Goal: Task Accomplishment & Management: Manage account settings

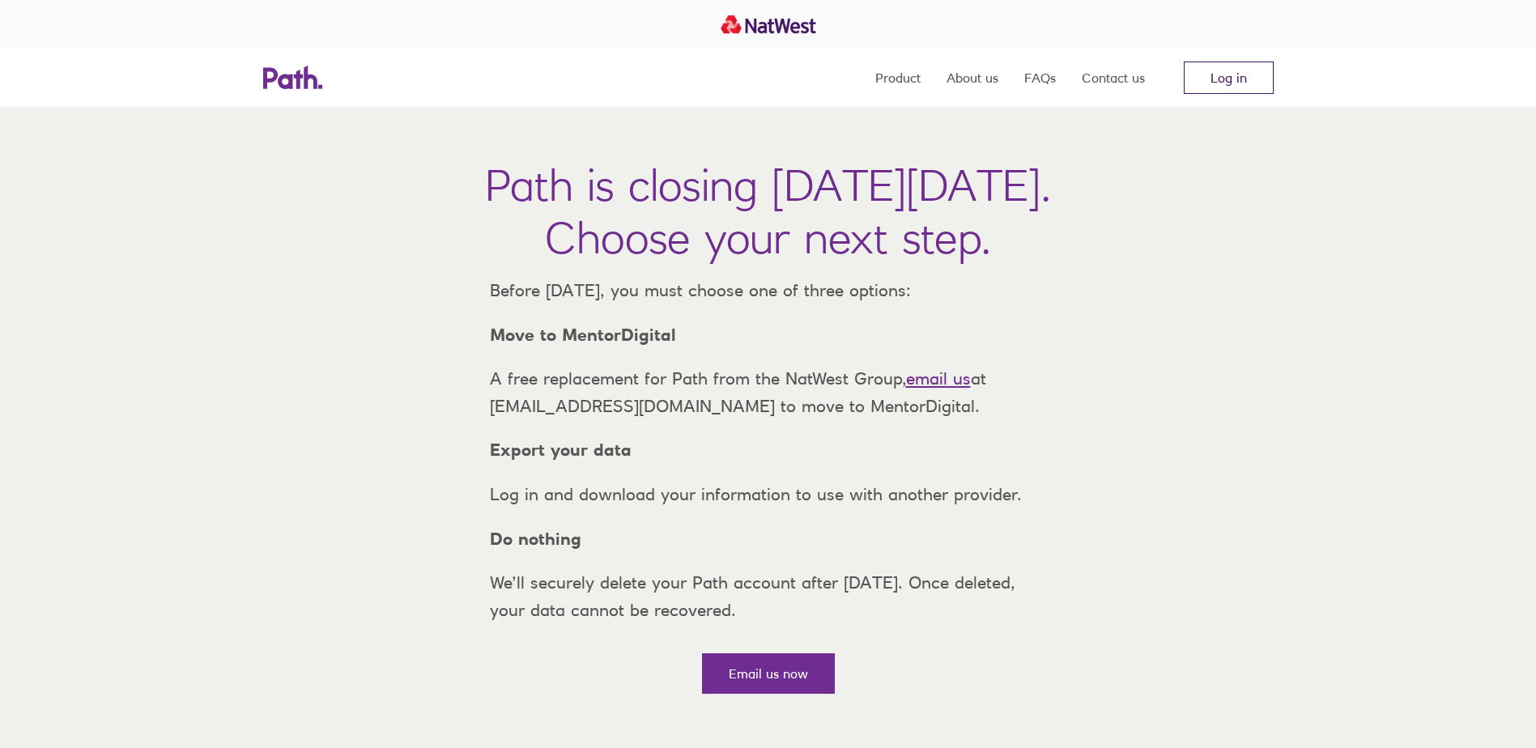
click at [1218, 67] on link "Log in" at bounding box center [1229, 78] width 90 height 32
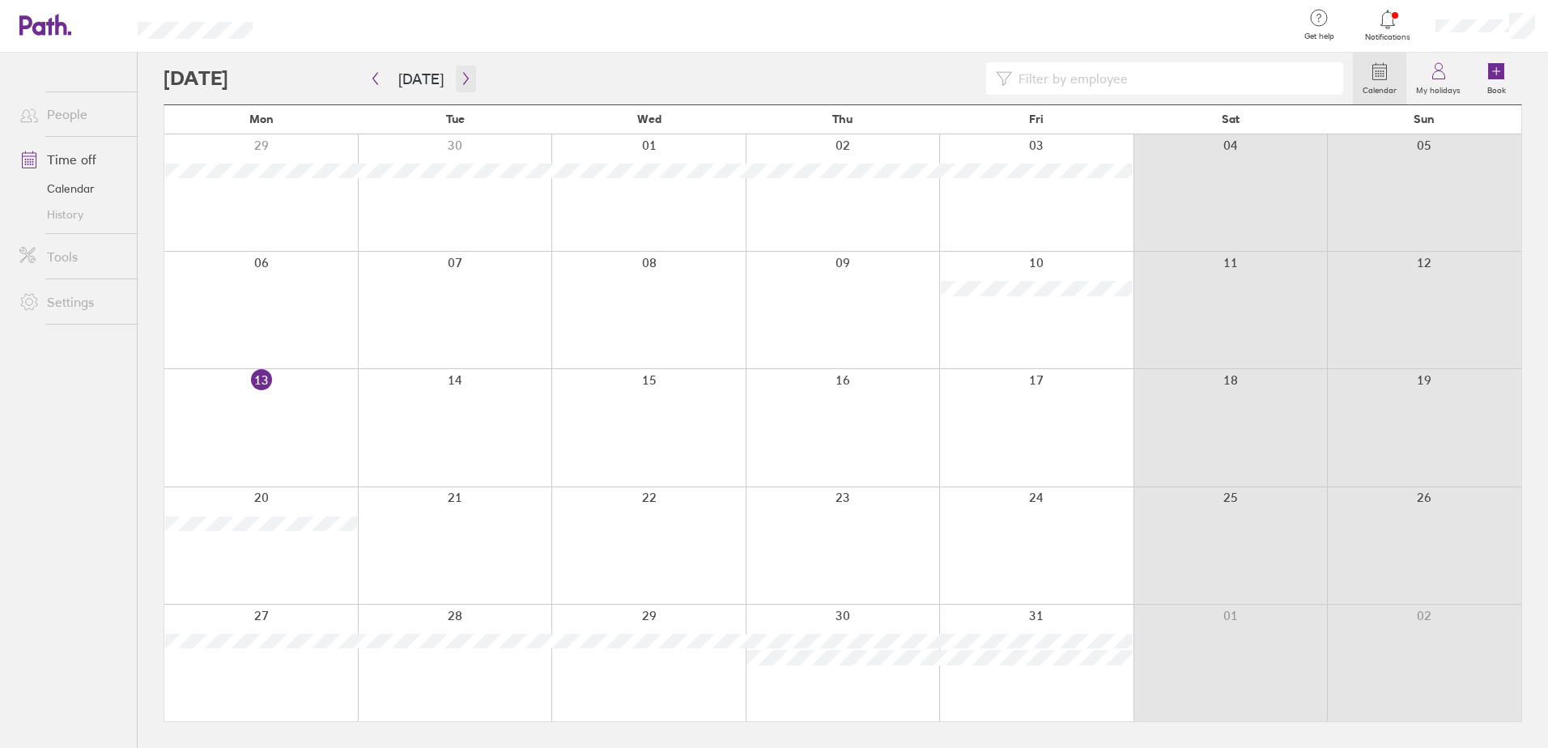
click at [463, 74] on icon "button" at bounding box center [465, 79] width 5 height 12
click at [460, 74] on icon "button" at bounding box center [466, 78] width 12 height 13
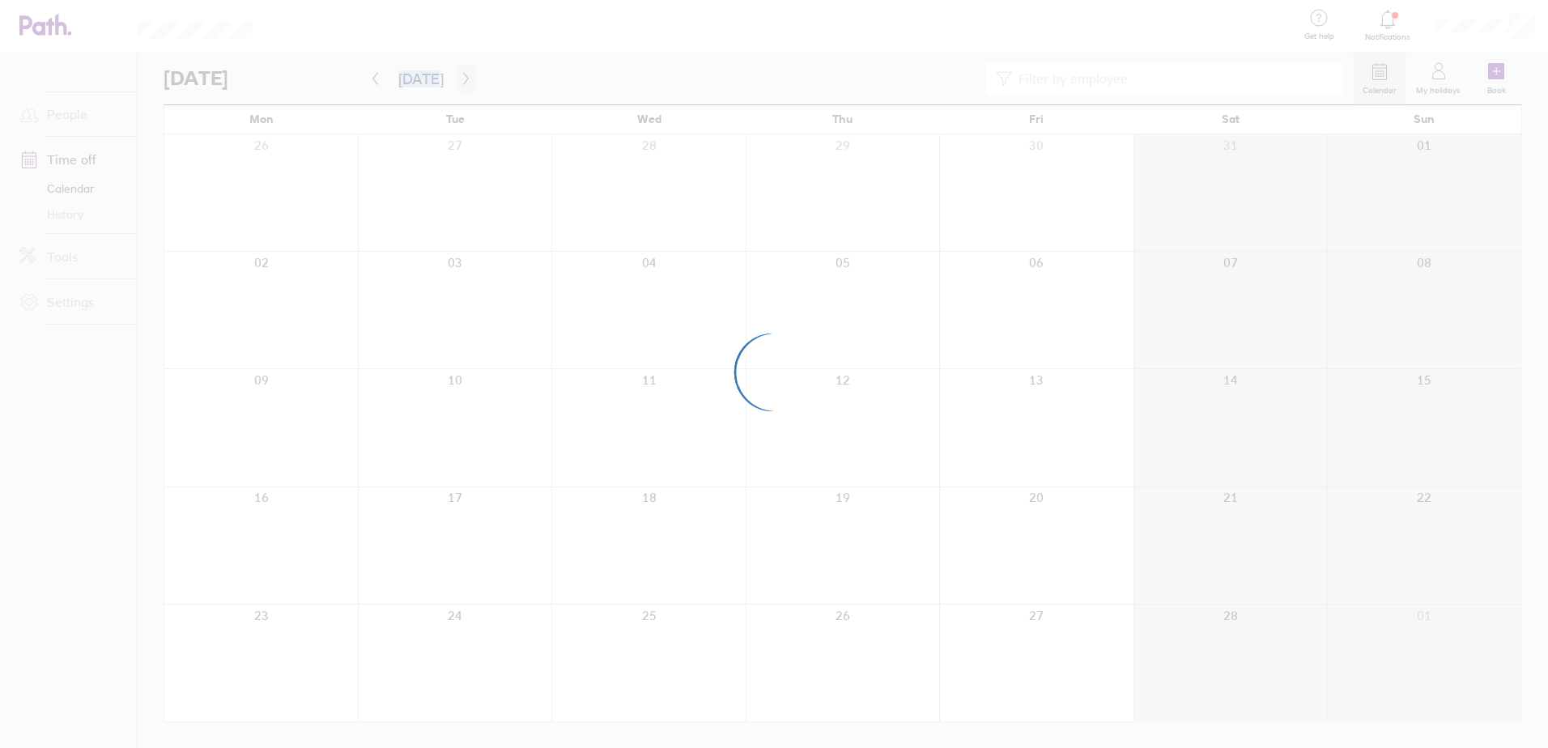
click at [458, 74] on div at bounding box center [774, 374] width 1548 height 748
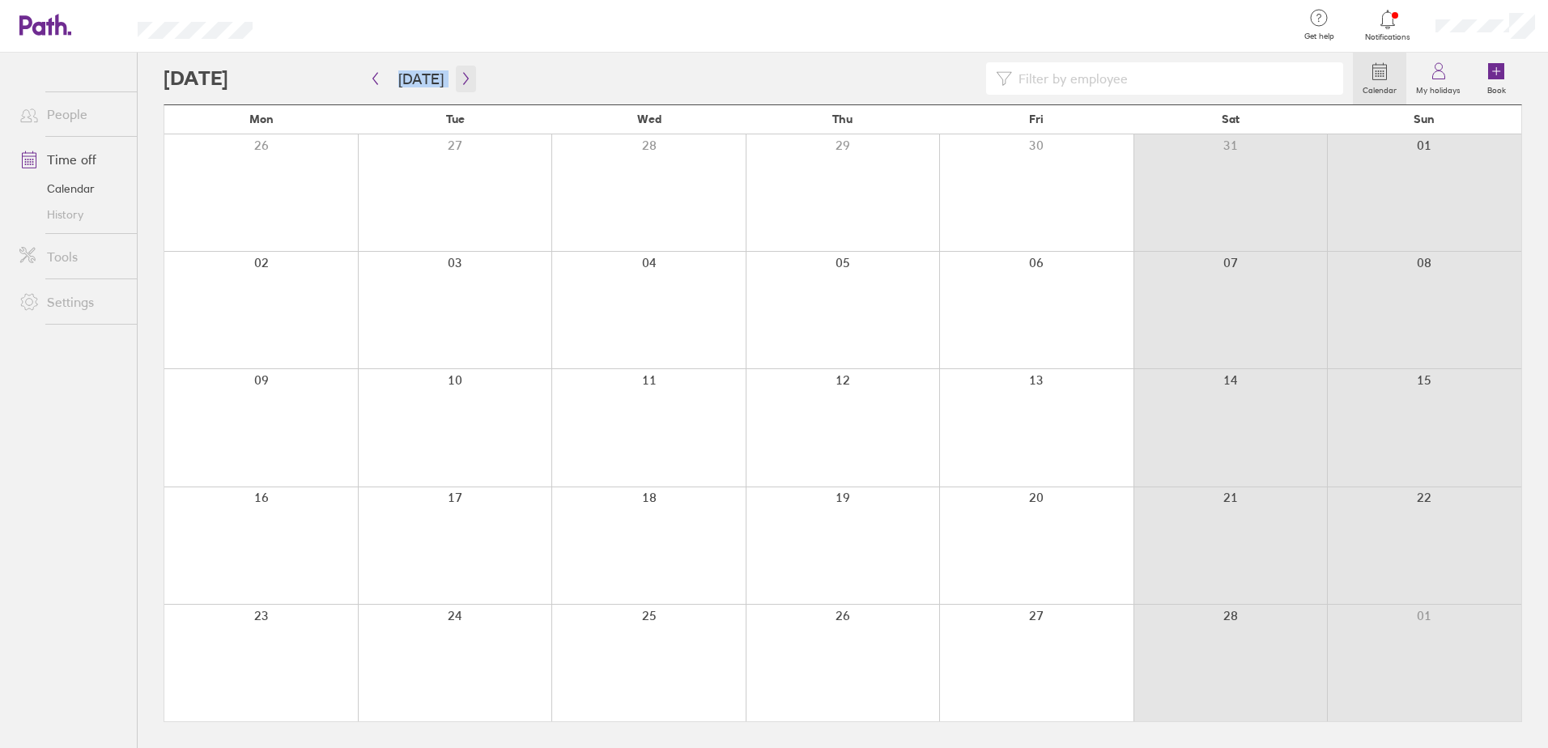
click at [460, 80] on icon "button" at bounding box center [466, 78] width 12 height 13
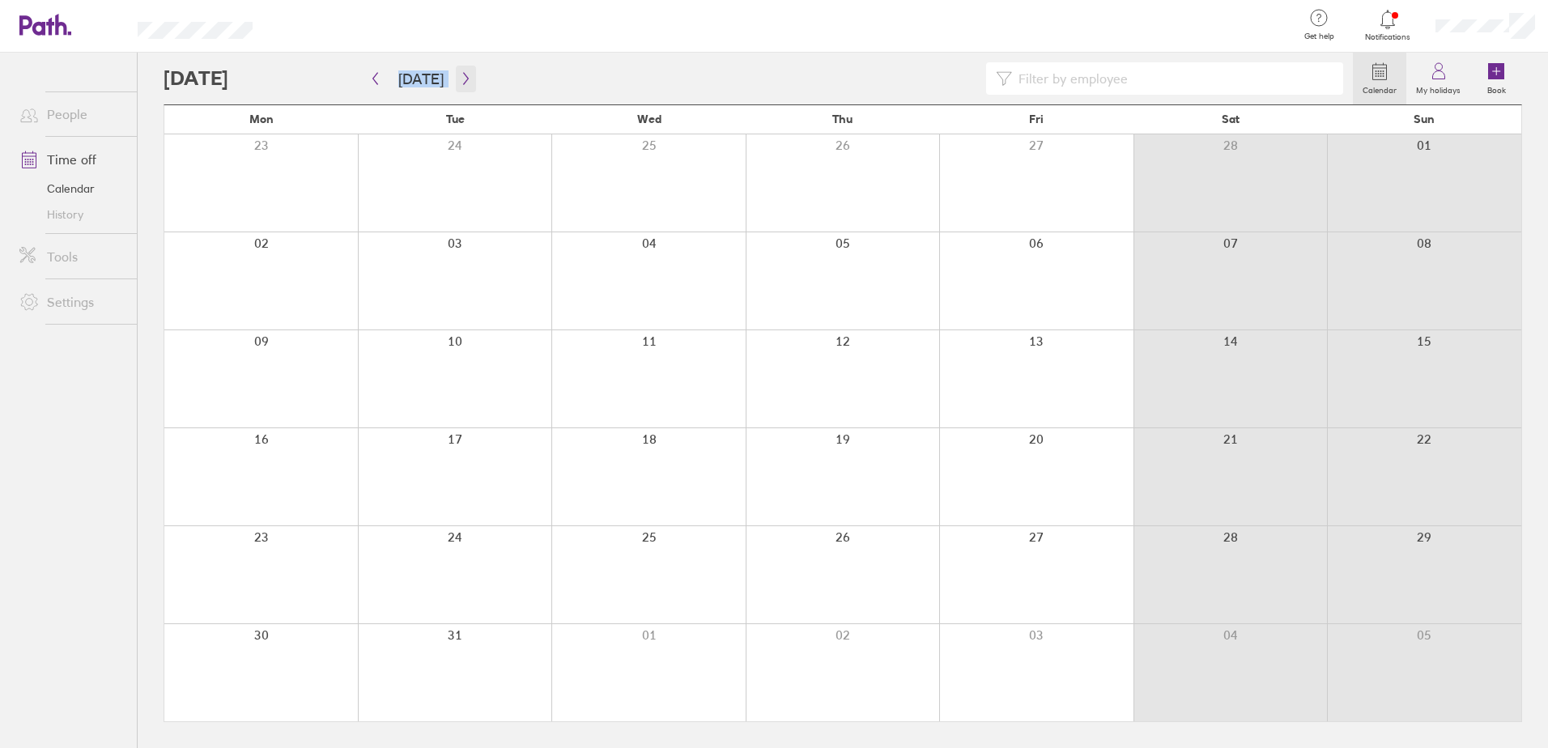
click at [460, 72] on icon "button" at bounding box center [466, 78] width 12 height 13
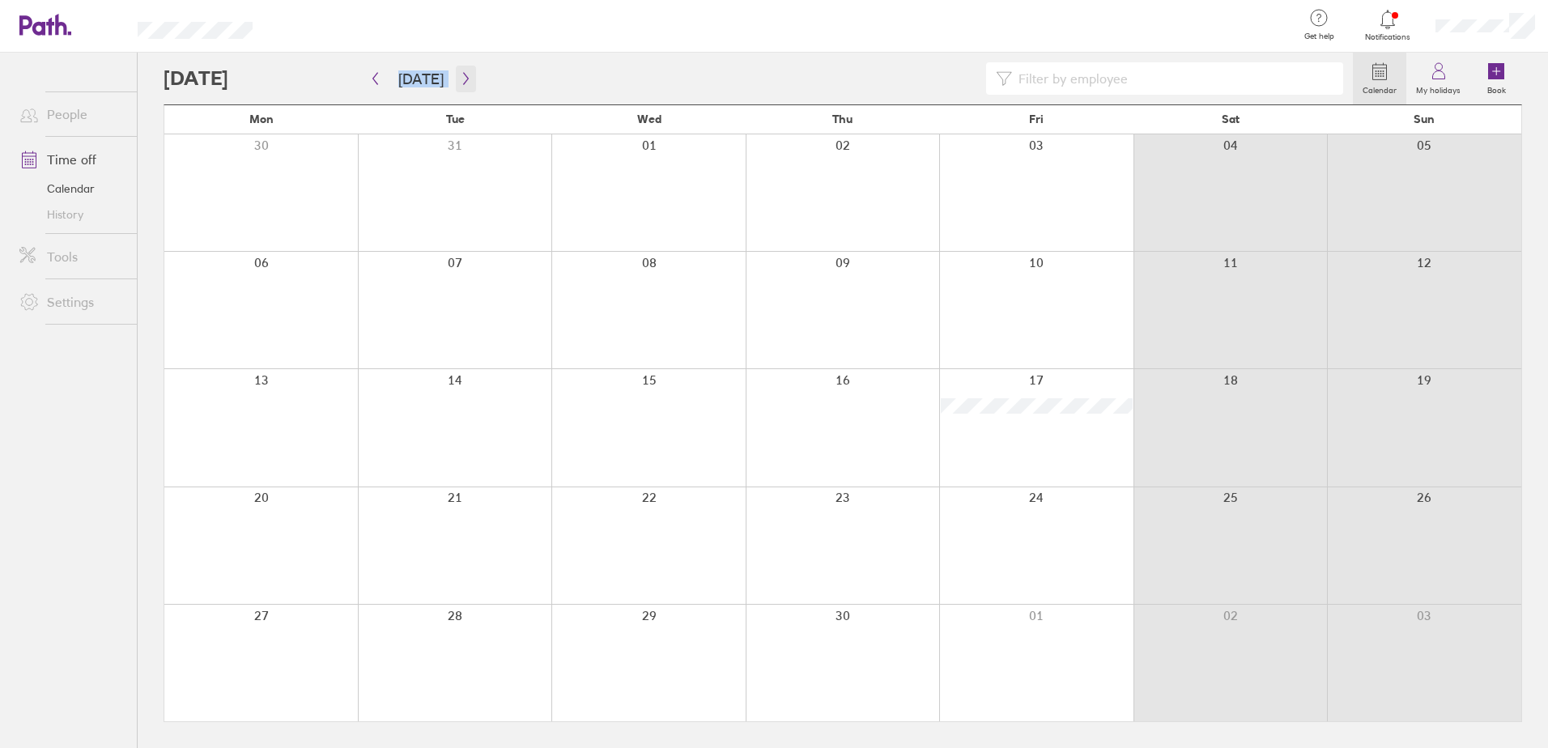
click at [460, 72] on icon "button" at bounding box center [466, 78] width 12 height 13
click at [378, 71] on button "button" at bounding box center [375, 79] width 20 height 27
click at [1386, 20] on icon at bounding box center [1387, 19] width 19 height 19
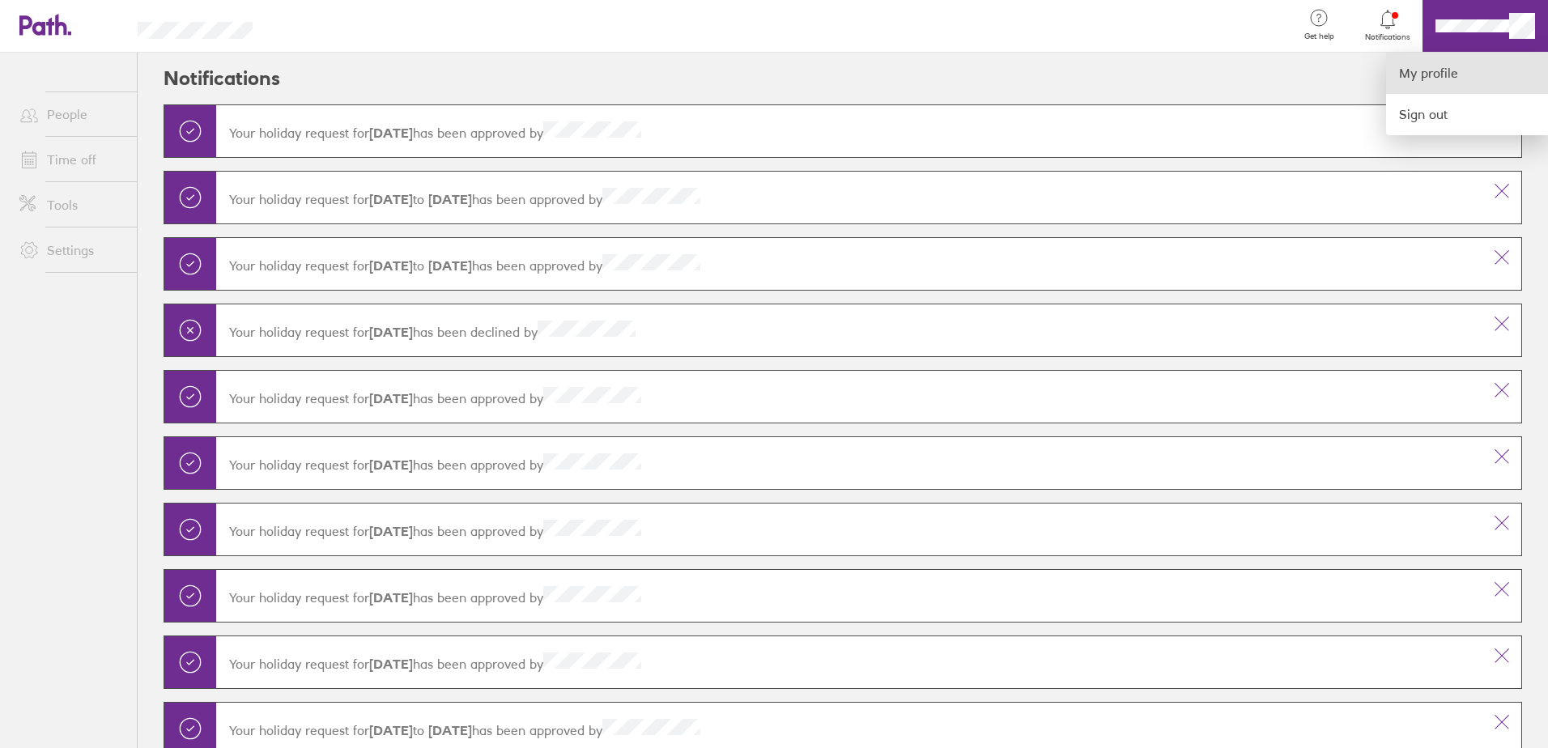
click at [1434, 77] on link "My profile" at bounding box center [1467, 73] width 162 height 41
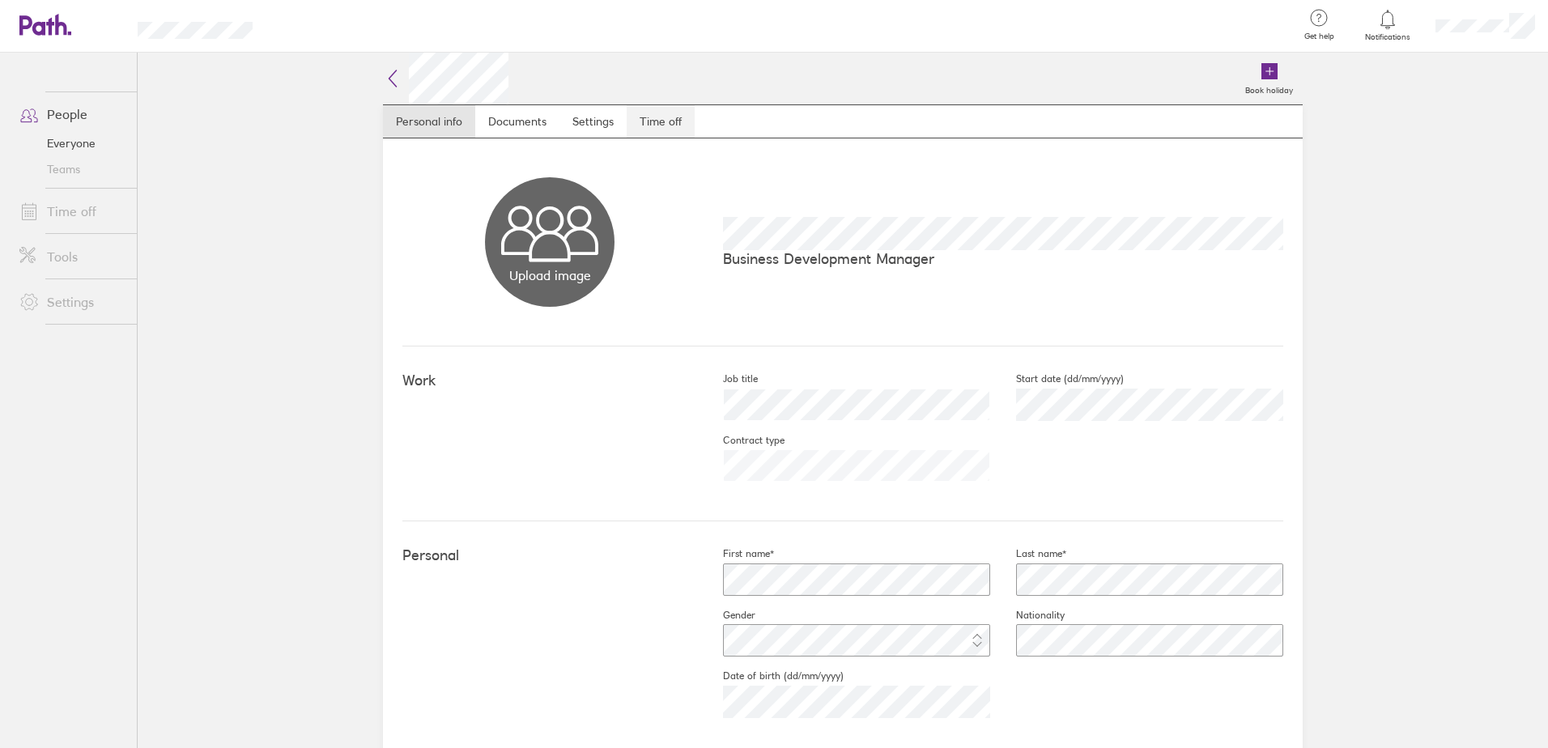
click at [653, 122] on link "Time off" at bounding box center [661, 121] width 68 height 32
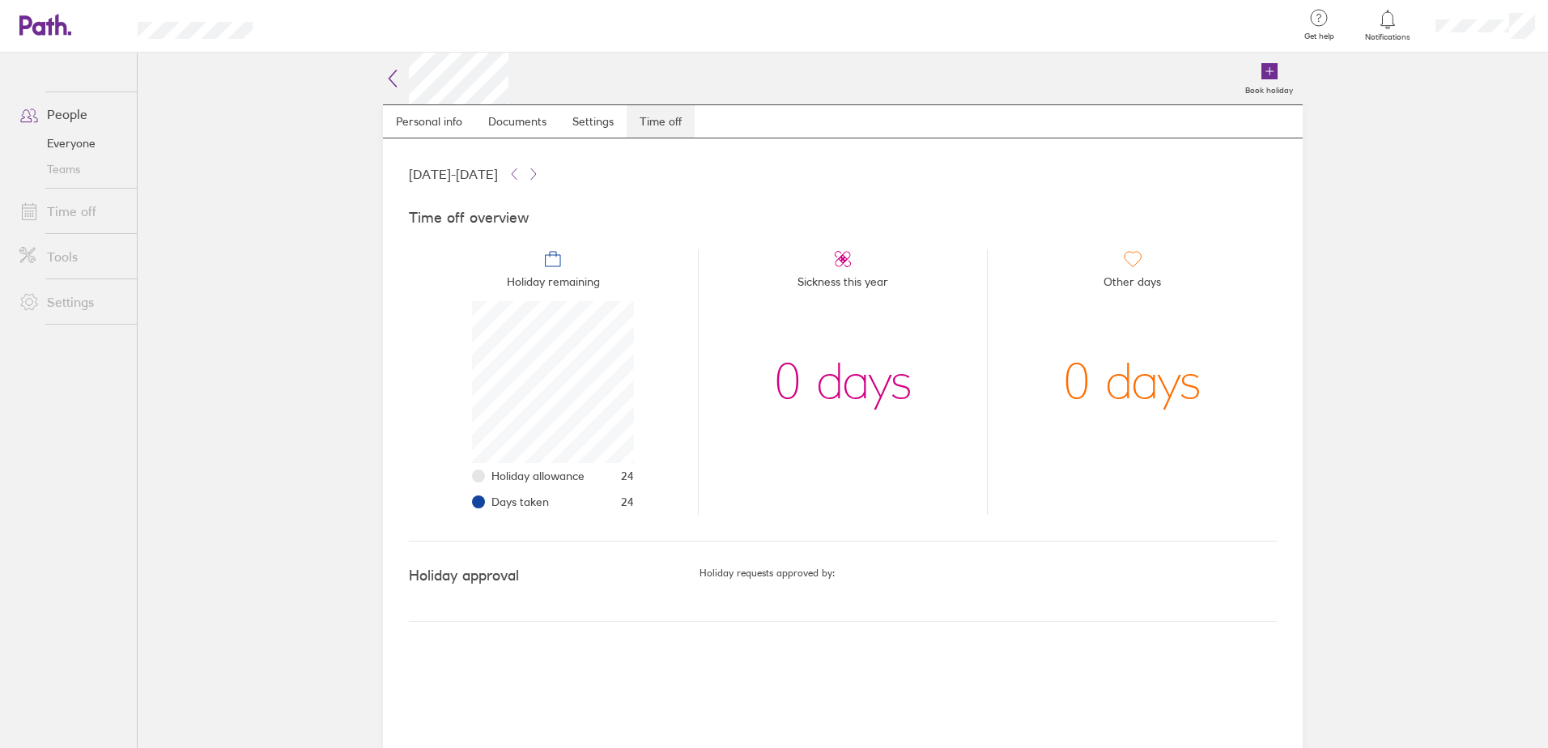
scroll to position [162, 162]
click at [543, 165] on button at bounding box center [533, 173] width 19 height 19
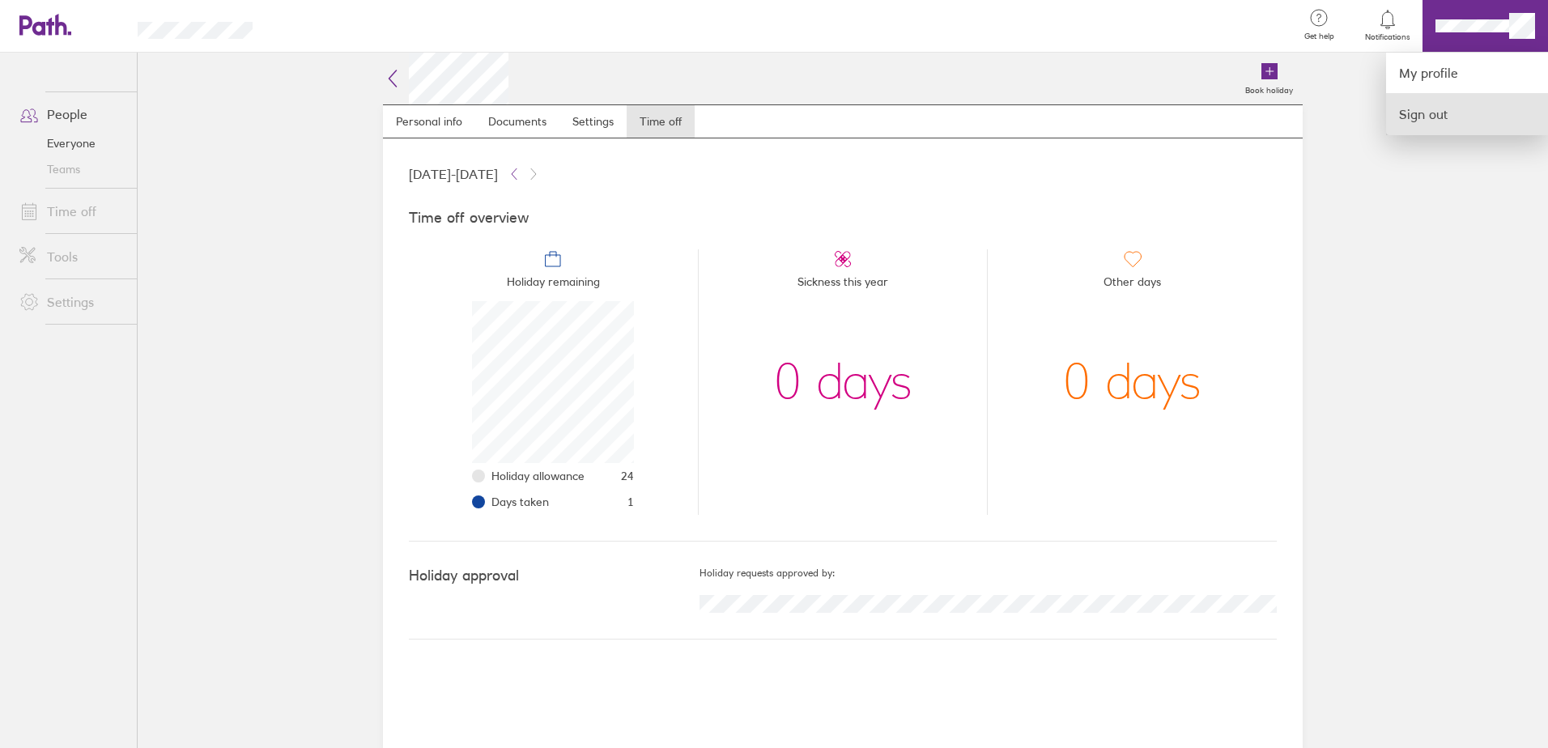
click at [1416, 117] on link "Sign out" at bounding box center [1467, 114] width 162 height 40
